Goal: Task Accomplishment & Management: Manage account settings

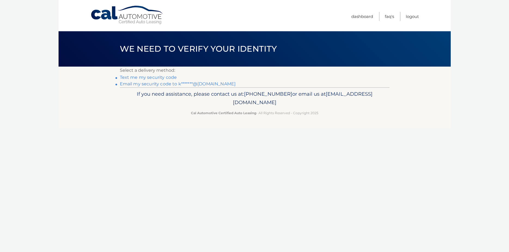
click at [163, 83] on link "Email my security code to k*******@gmail.com" at bounding box center [178, 83] width 116 height 5
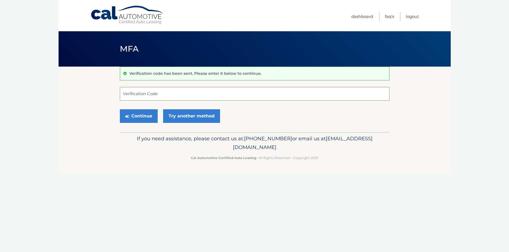
click at [205, 97] on input "Verification Code" at bounding box center [255, 94] width 270 height 14
paste input "785164"
type input "785164"
click at [147, 115] on button "Continue" at bounding box center [139, 116] width 38 height 14
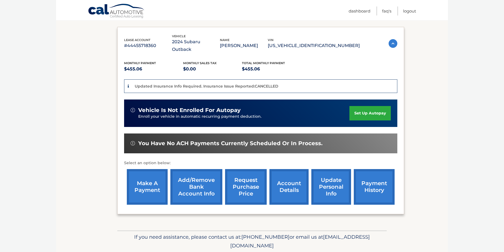
scroll to position [28, 0]
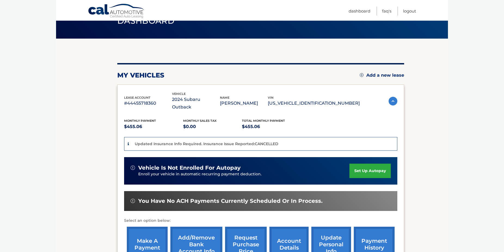
click at [277, 137] on div "Updated Insurance Info Required. Insurance Issue Reported:CANCELLED" at bounding box center [260, 144] width 273 height 14
drag, startPoint x: 124, startPoint y: 98, endPoint x: 157, endPoint y: 100, distance: 33.3
click at [157, 100] on p "#44455718360" at bounding box center [148, 104] width 48 height 8
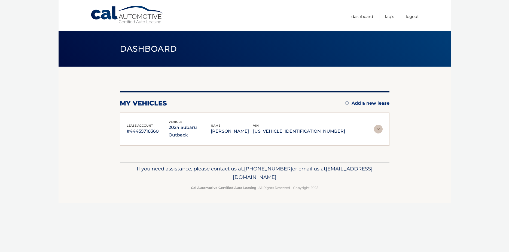
click at [169, 123] on div "lease account #44455718360" at bounding box center [148, 129] width 42 height 12
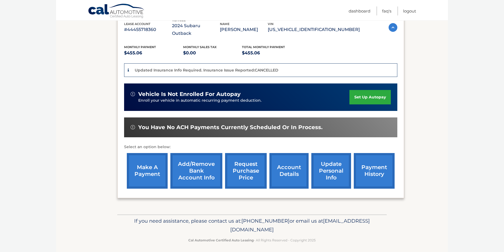
scroll to position [111, 0]
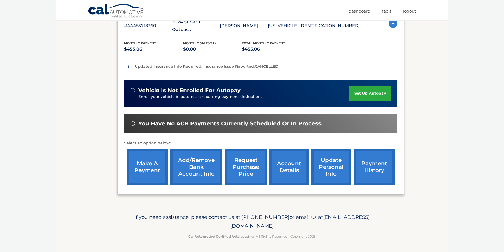
click at [363, 154] on link "payment history" at bounding box center [374, 167] width 41 height 36
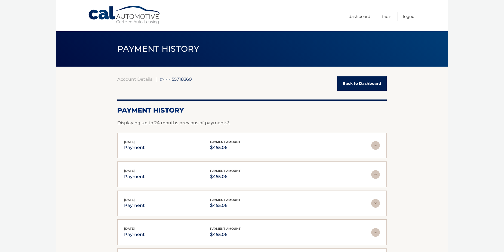
click at [373, 146] on img at bounding box center [375, 145] width 9 height 9
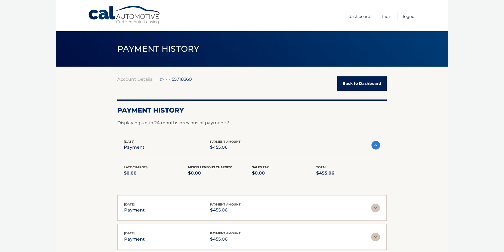
click at [377, 146] on img at bounding box center [376, 145] width 9 height 9
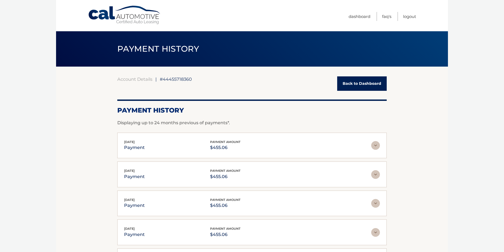
click at [345, 84] on link "Back to Dashboard" at bounding box center [362, 83] width 50 height 14
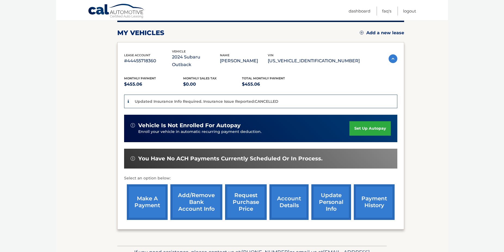
scroll to position [83, 0]
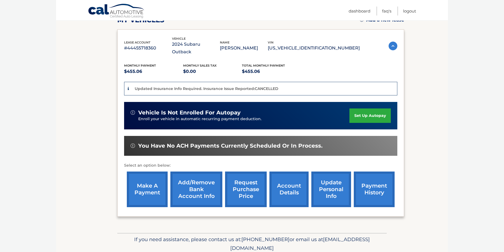
click at [282, 185] on link "account details" at bounding box center [289, 190] width 39 height 36
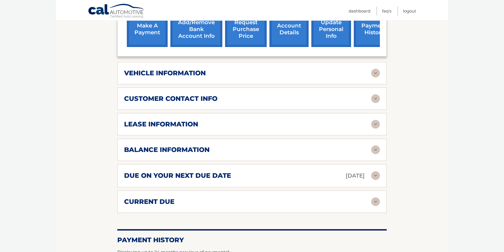
scroll to position [250, 0]
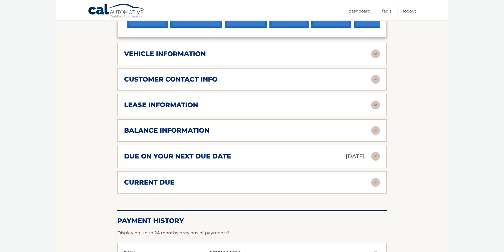
click at [274, 161] on div "due on your next due date [DATE]" at bounding box center [247, 157] width 247 height 10
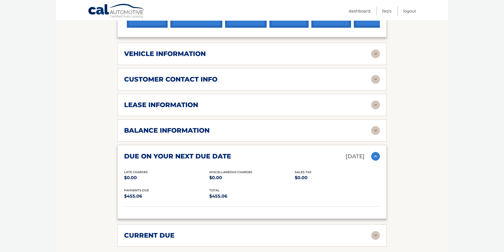
click at [327, 158] on div "due on your next due date [DATE]" at bounding box center [247, 157] width 247 height 10
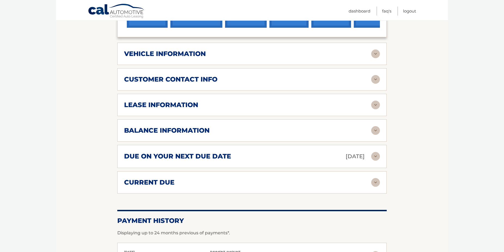
click at [311, 183] on div "current due Late Charges $0.00 Miscelleneous Charges* $0.00 Sales Tax $0.00 pay…" at bounding box center [252, 183] width 270 height 22
click at [311, 187] on div "current due" at bounding box center [247, 183] width 247 height 8
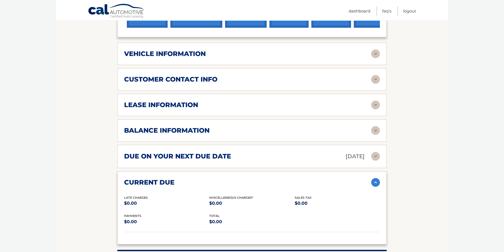
click at [313, 187] on div "current due" at bounding box center [247, 183] width 247 height 8
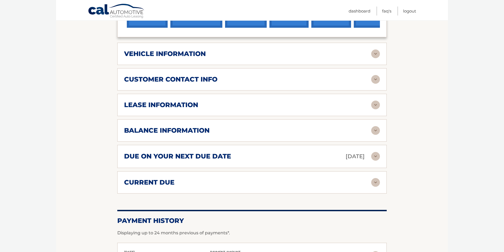
click at [299, 142] on div "balance information Payments Received 15 Payments Remaining 24 Next Payment wil…" at bounding box center [252, 131] width 270 height 22
click at [302, 135] on div "balance information" at bounding box center [247, 131] width 247 height 8
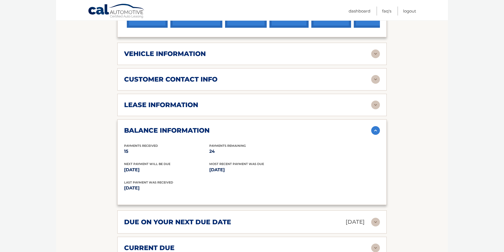
click at [226, 109] on div "lease information" at bounding box center [247, 105] width 247 height 8
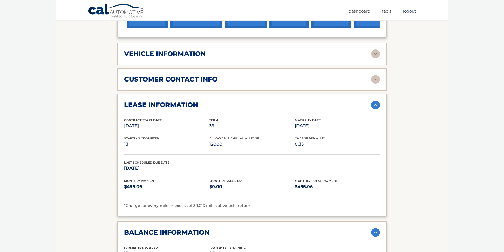
click at [406, 12] on link "Logout" at bounding box center [409, 11] width 13 height 9
